Goal: Information Seeking & Learning: Learn about a topic

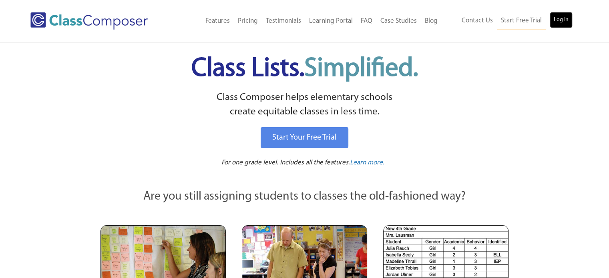
click at [556, 24] on link "Log In" at bounding box center [561, 20] width 23 height 16
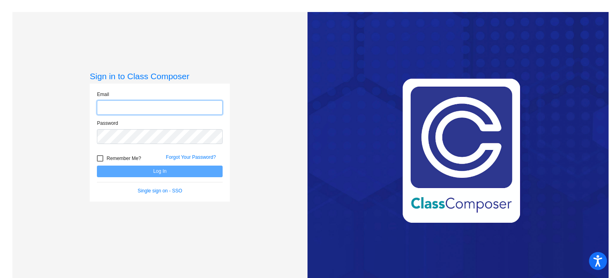
type input "[EMAIL_ADDRESS][DOMAIN_NAME]"
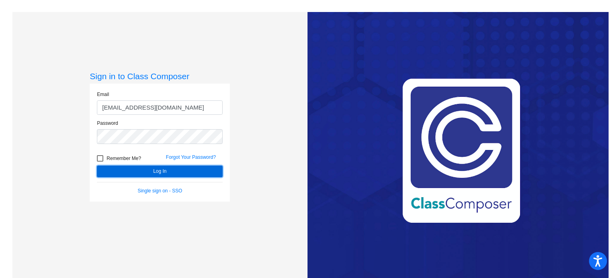
click at [151, 172] on button "Log In" at bounding box center [160, 172] width 126 height 12
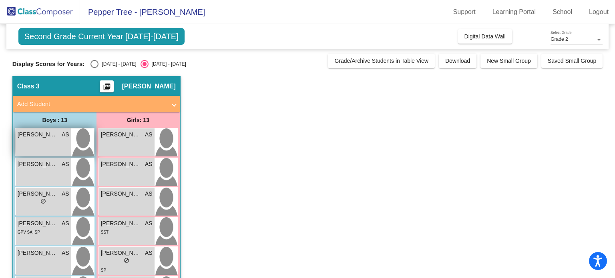
click at [42, 136] on span "[PERSON_NAME]" at bounding box center [38, 135] width 40 height 8
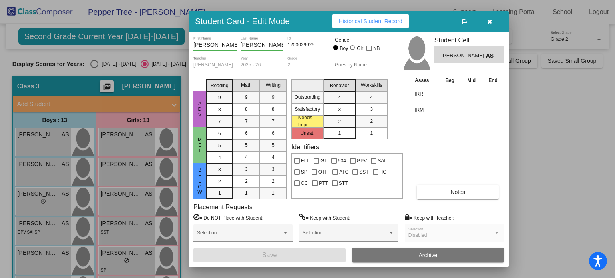
click at [493, 22] on button "button" at bounding box center [490, 21] width 26 height 14
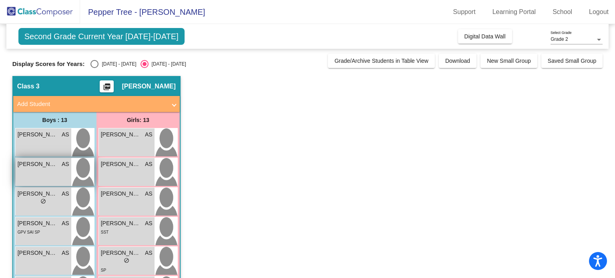
click at [46, 162] on span "[PERSON_NAME]" at bounding box center [38, 164] width 40 height 8
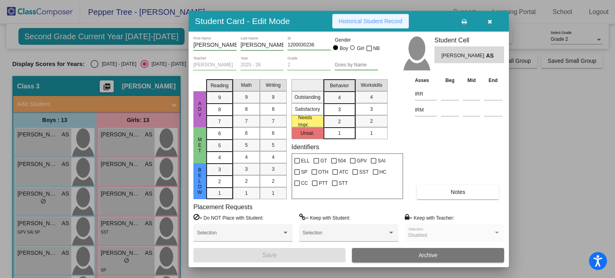
click at [367, 22] on span "Historical Student Record" at bounding box center [371, 21] width 64 height 6
click at [490, 21] on icon "button" at bounding box center [490, 22] width 4 height 6
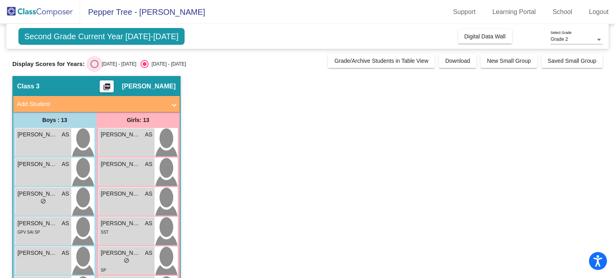
click at [92, 62] on div "Select an option" at bounding box center [94, 64] width 8 height 8
click at [94, 68] on input "[DATE] - [DATE]" at bounding box center [94, 68] width 0 height 0
radio input "true"
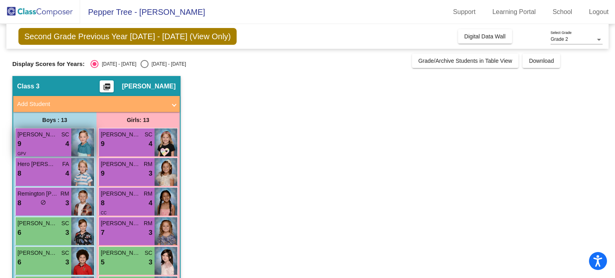
click at [44, 139] on div "9 lock do_not_disturb_alt 4" at bounding box center [44, 144] width 52 height 10
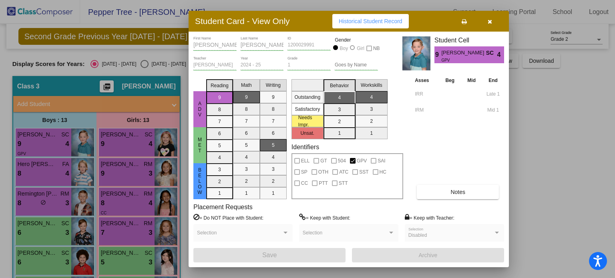
click at [491, 22] on icon "button" at bounding box center [490, 22] width 4 height 6
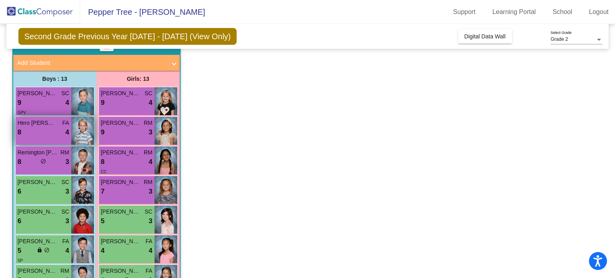
scroll to position [42, 0]
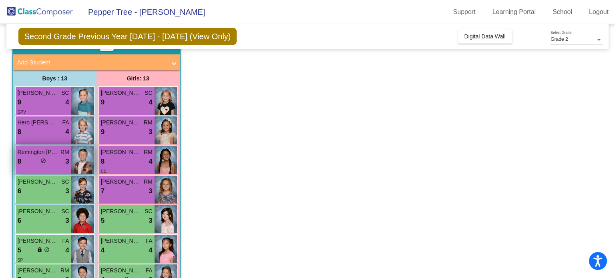
click at [40, 169] on div "Remington [PERSON_NAME] 8 lock do_not_disturb_alt 3" at bounding box center [44, 160] width 56 height 28
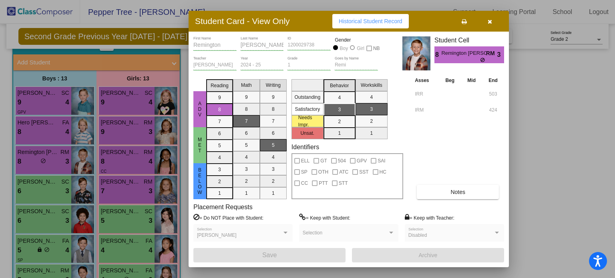
click at [492, 19] on icon "button" at bounding box center [490, 22] width 4 height 6
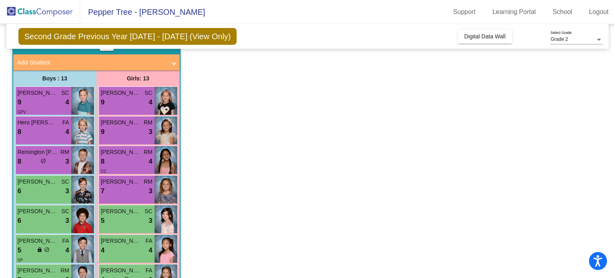
scroll to position [0, 0]
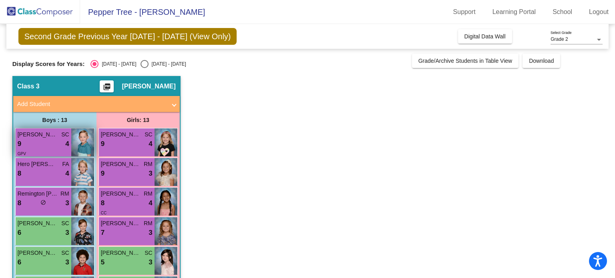
click at [52, 138] on span "[PERSON_NAME]" at bounding box center [38, 135] width 40 height 8
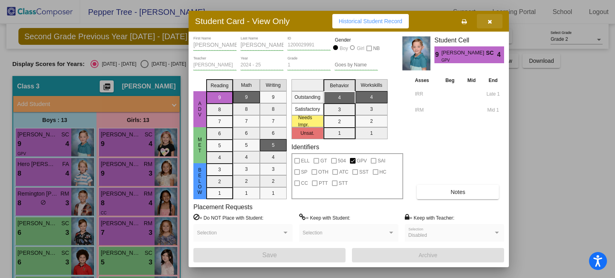
click at [494, 22] on button "button" at bounding box center [490, 21] width 26 height 14
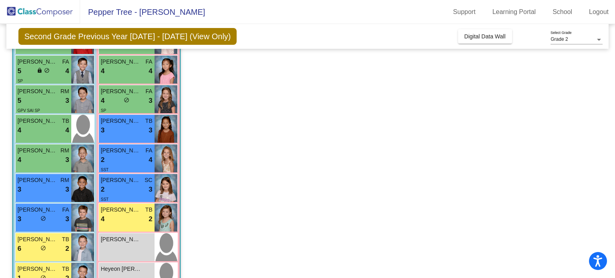
scroll to position [240, 0]
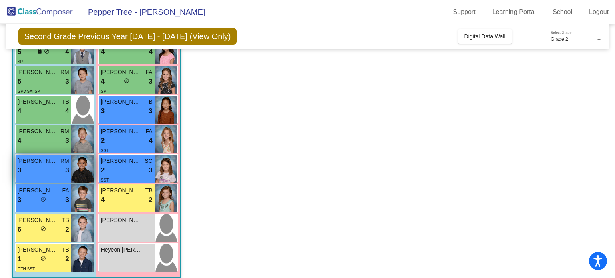
click at [37, 161] on span "[PERSON_NAME]" at bounding box center [38, 161] width 40 height 8
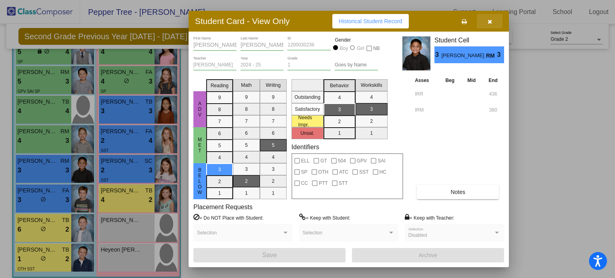
click at [492, 20] on icon "button" at bounding box center [490, 22] width 4 height 6
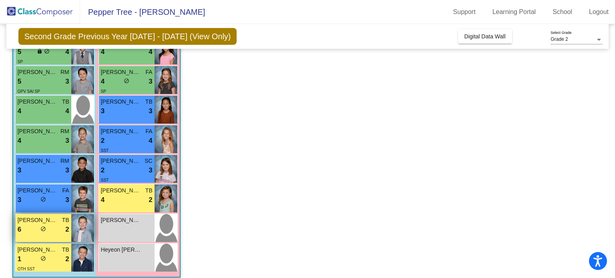
click at [37, 229] on div "6 lock do_not_disturb_alt 2" at bounding box center [44, 230] width 52 height 10
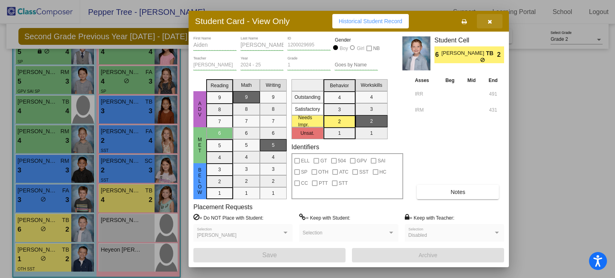
click at [490, 19] on icon "button" at bounding box center [490, 22] width 4 height 6
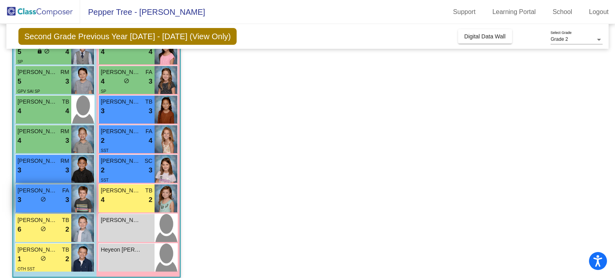
click at [40, 200] on span "do_not_disturb_alt" at bounding box center [43, 200] width 6 height 6
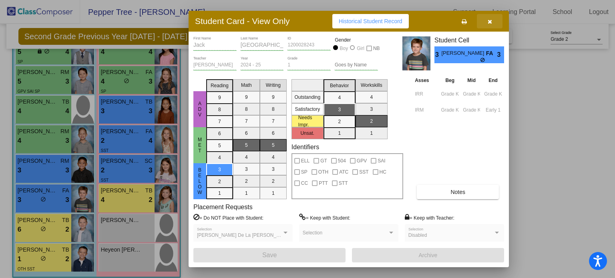
click at [490, 17] on button "button" at bounding box center [490, 21] width 26 height 14
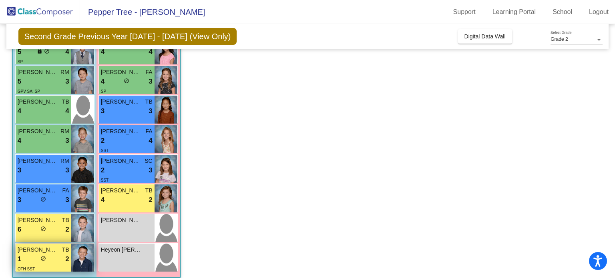
click at [45, 261] on div "lock do_not_disturb_alt" at bounding box center [43, 259] width 6 height 8
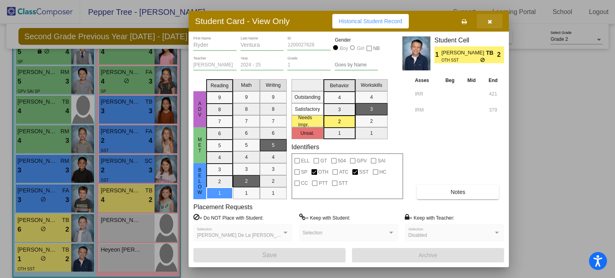
click at [491, 21] on icon "button" at bounding box center [490, 22] width 4 height 6
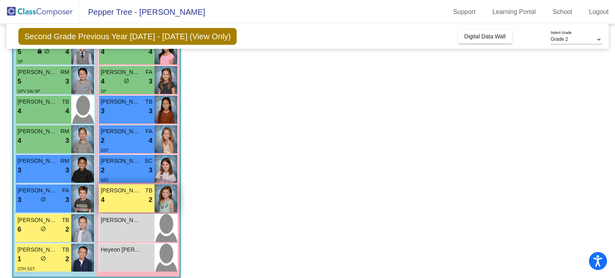
click at [122, 197] on div "4 lock do_not_disturb_alt 2" at bounding box center [127, 200] width 52 height 10
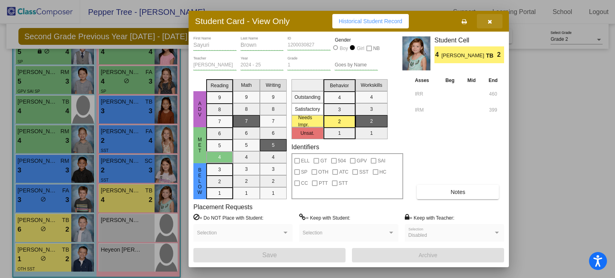
click at [490, 21] on icon "button" at bounding box center [490, 22] width 4 height 6
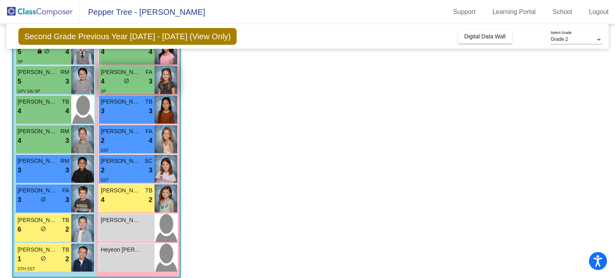
click at [119, 75] on span "[PERSON_NAME]" at bounding box center [121, 72] width 40 height 8
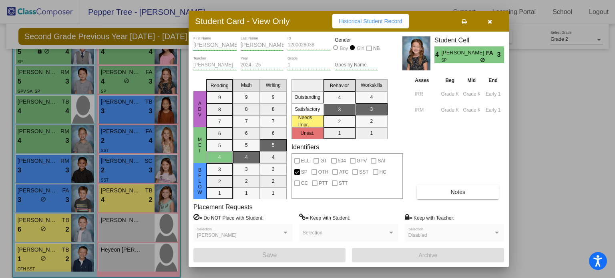
click at [491, 22] on icon "button" at bounding box center [490, 22] width 4 height 6
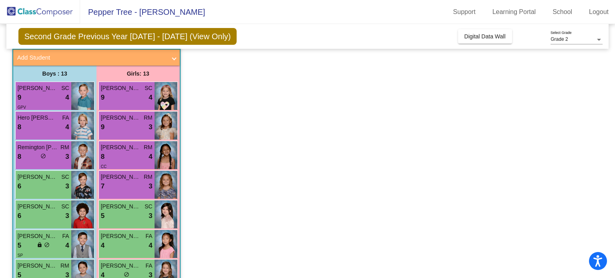
scroll to position [59, 0]
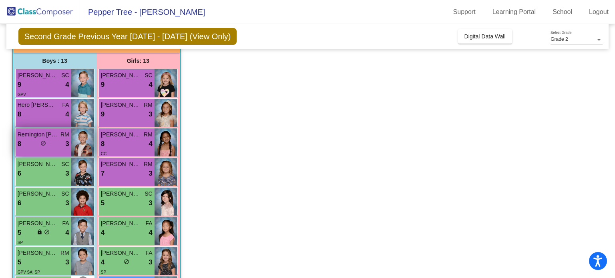
click at [42, 141] on span "do_not_disturb_alt" at bounding box center [43, 144] width 6 height 6
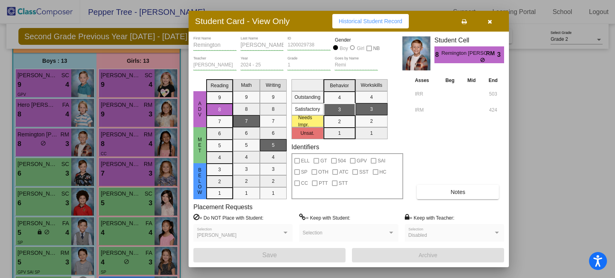
click at [489, 21] on icon "button" at bounding box center [490, 22] width 4 height 6
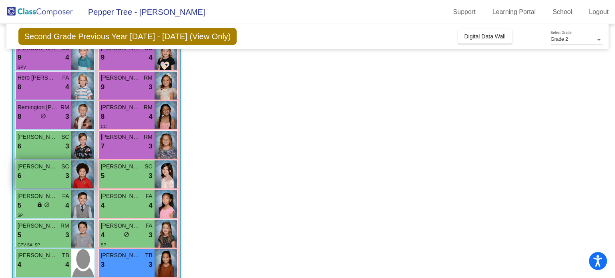
scroll to position [87, 0]
click at [52, 205] on div "5 lock do_not_disturb_alt 4" at bounding box center [44, 205] width 52 height 10
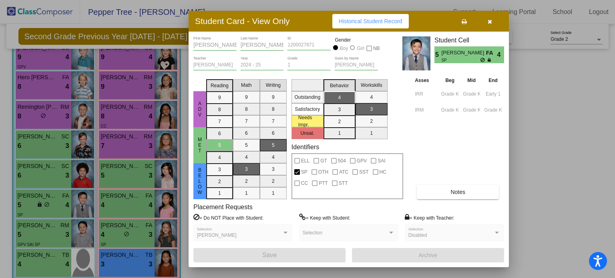
click at [489, 22] on icon "button" at bounding box center [490, 22] width 4 height 6
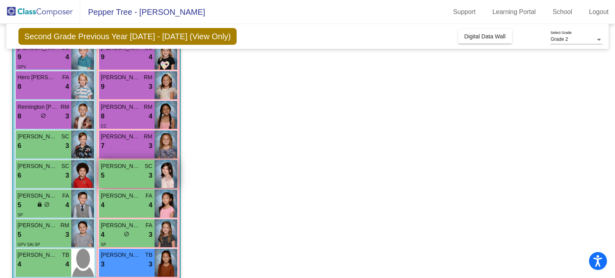
click at [115, 171] on div "5 lock do_not_disturb_alt 3" at bounding box center [127, 176] width 52 height 10
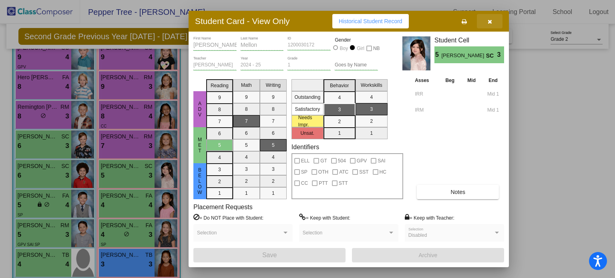
click at [492, 20] on button "button" at bounding box center [490, 21] width 26 height 14
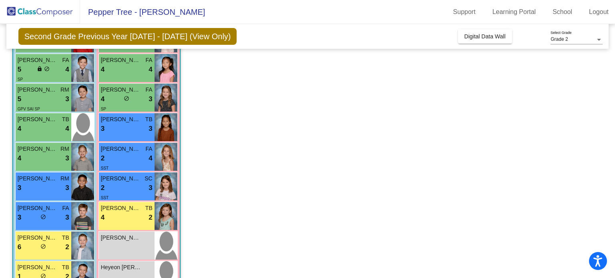
scroll to position [247, 0]
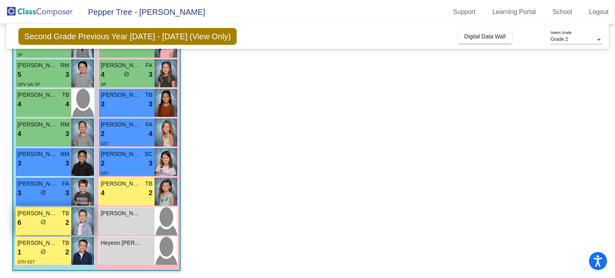
click at [52, 218] on div "6 lock do_not_disturb_alt 2" at bounding box center [44, 223] width 52 height 10
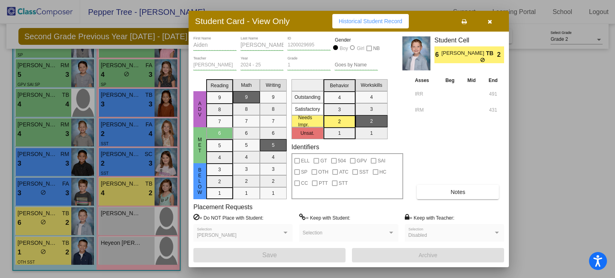
click at [491, 20] on icon "button" at bounding box center [490, 22] width 4 height 6
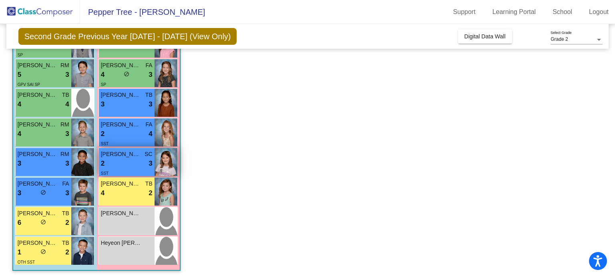
click at [131, 160] on div "2 lock do_not_disturb_alt 3" at bounding box center [127, 164] width 52 height 10
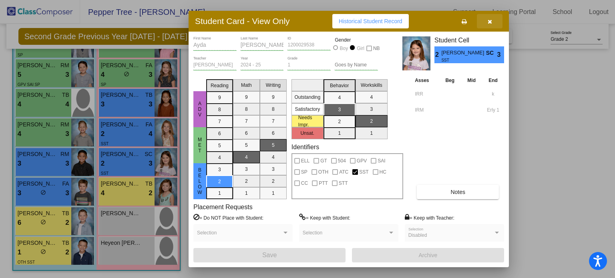
click at [492, 25] on button "button" at bounding box center [490, 21] width 26 height 14
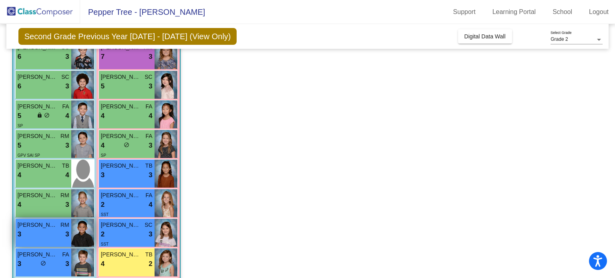
scroll to position [175, 0]
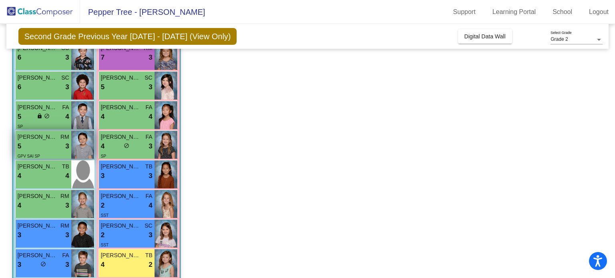
click at [43, 139] on span "[PERSON_NAME]" at bounding box center [38, 137] width 40 height 8
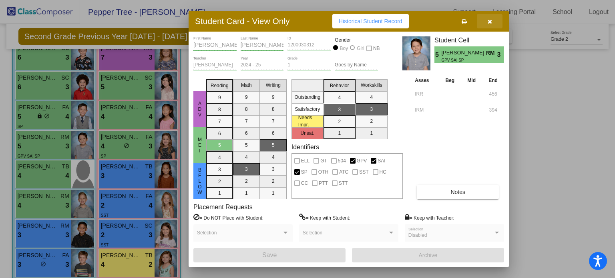
click at [491, 22] on icon "button" at bounding box center [490, 22] width 4 height 6
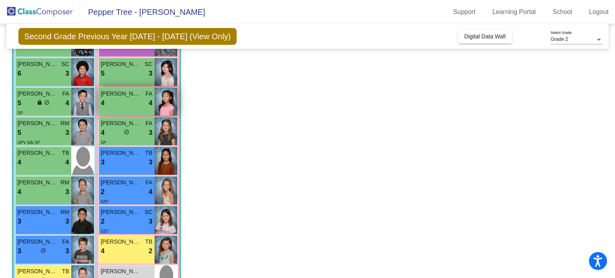
scroll to position [247, 0]
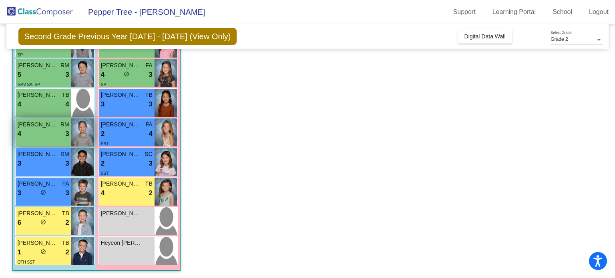
click at [48, 143] on div "[PERSON_NAME] [PERSON_NAME] 4 lock do_not_disturb_alt 3" at bounding box center [44, 133] width 56 height 28
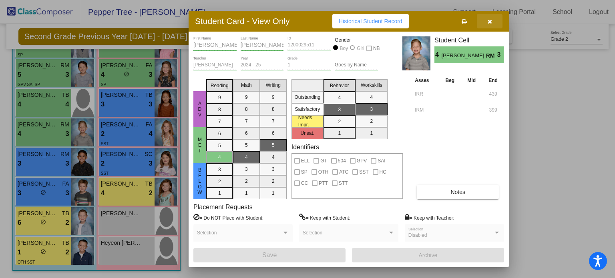
click at [490, 24] on button "button" at bounding box center [490, 21] width 26 height 14
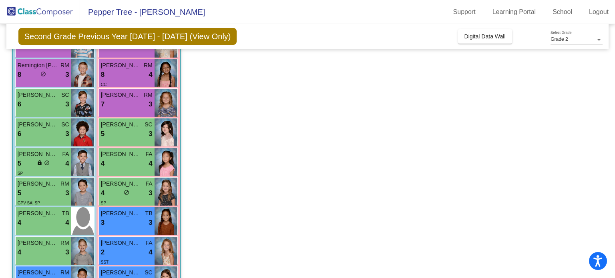
scroll to position [129, 0]
click at [56, 227] on div "4 lock do_not_disturb_alt 4" at bounding box center [44, 222] width 52 height 10
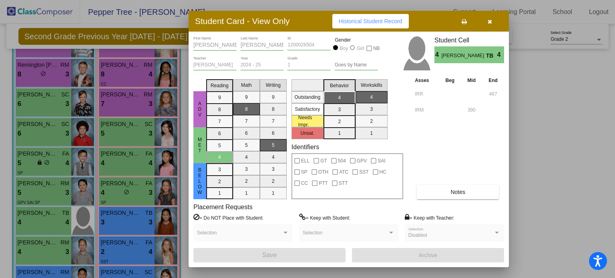
click at [488, 21] on icon "button" at bounding box center [490, 22] width 4 height 6
